Goal: Task Accomplishment & Management: Manage account settings

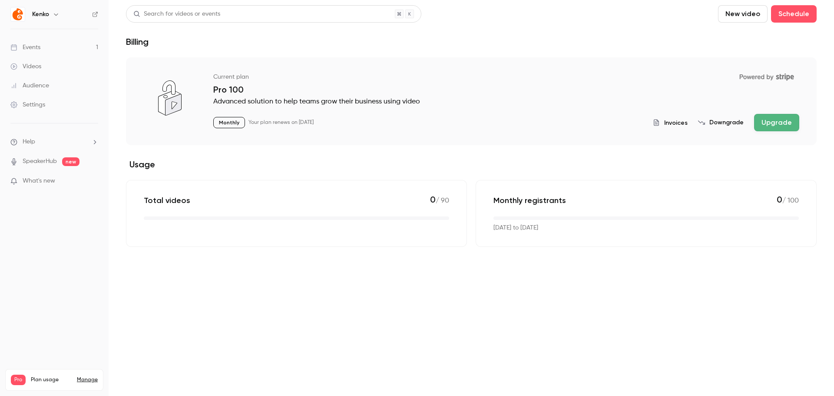
click at [38, 103] on div "Settings" at bounding box center [27, 104] width 35 height 9
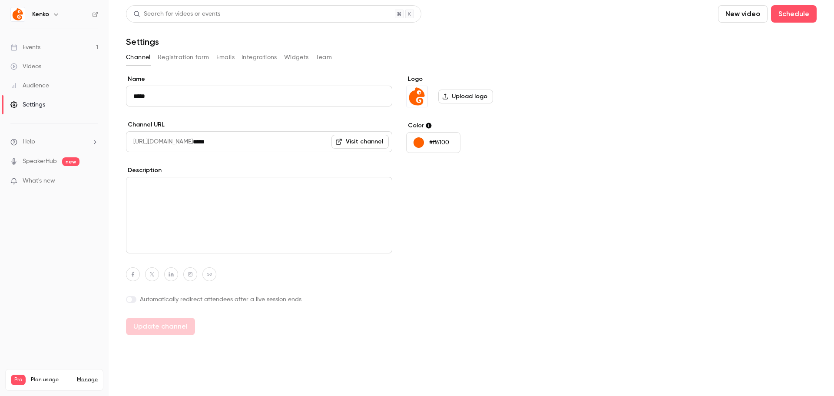
click at [85, 376] on link "Manage" at bounding box center [87, 379] width 21 height 7
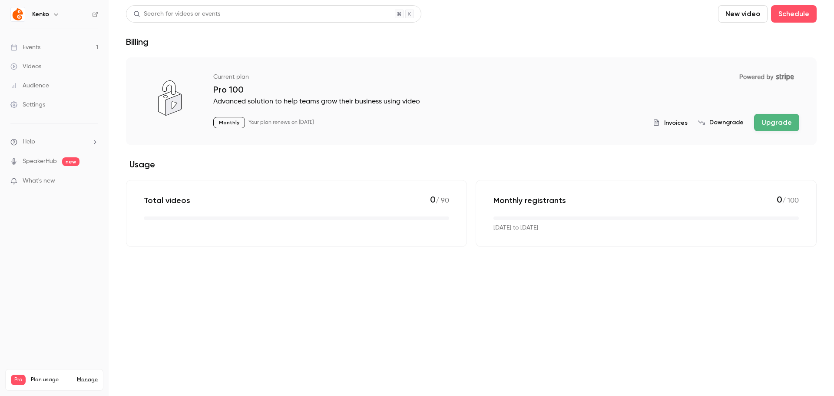
click at [676, 123] on span "Invoices" at bounding box center [675, 122] width 23 height 9
